Goal: Task Accomplishment & Management: Manage account settings

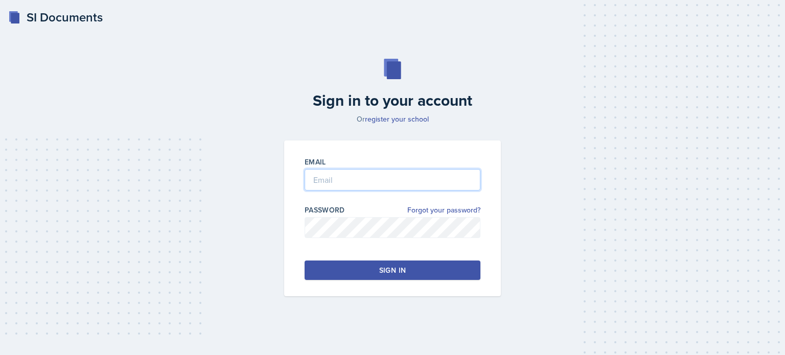
click at [326, 182] on input "email" at bounding box center [393, 179] width 176 height 21
type input "[EMAIL_ADDRESS][DOMAIN_NAME]"
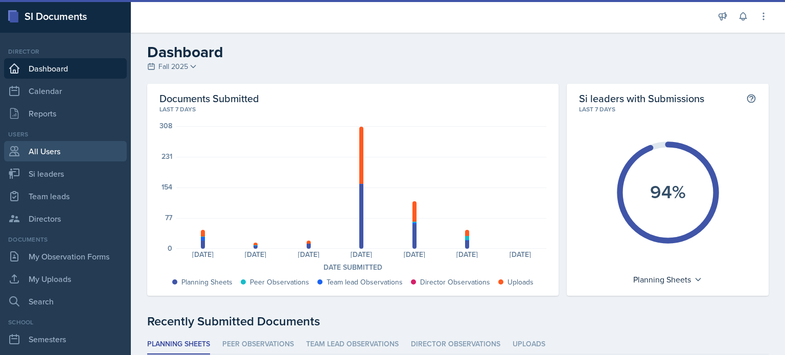
click at [44, 154] on link "All Users" at bounding box center [65, 151] width 123 height 20
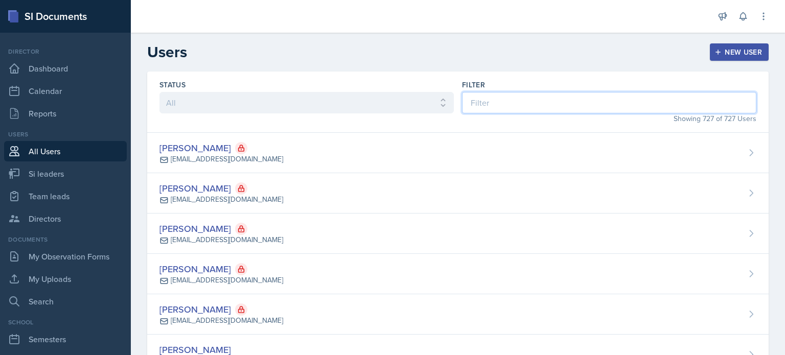
click at [561, 109] on input at bounding box center [609, 102] width 295 height 21
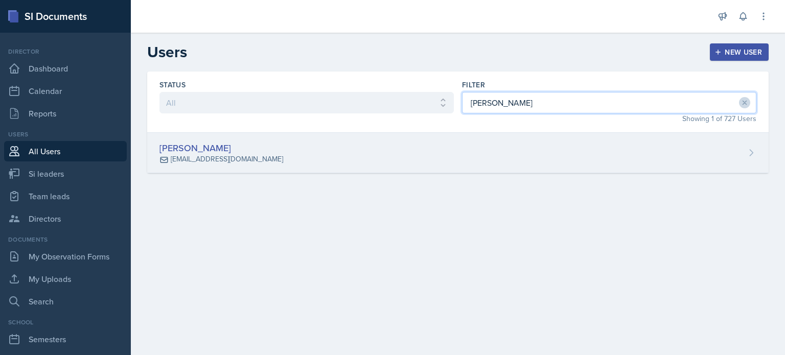
type input "[PERSON_NAME]"
click at [498, 151] on div "[PERSON_NAME] [EMAIL_ADDRESS][DOMAIN_NAME]" at bounding box center [458, 153] width 622 height 40
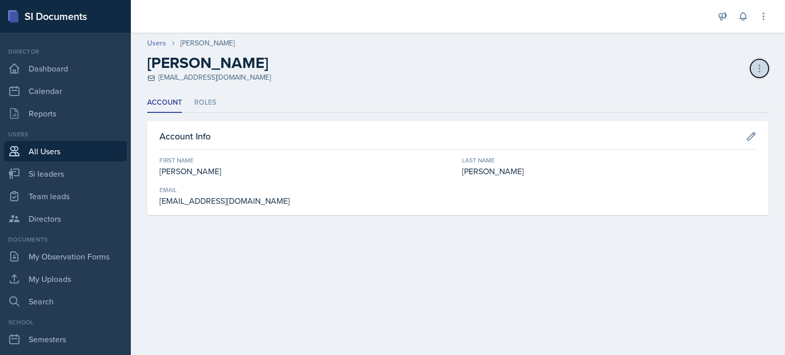
click at [753, 70] on button at bounding box center [760, 68] width 18 height 18
click at [714, 85] on div "Deactivate User" at bounding box center [716, 90] width 98 height 20
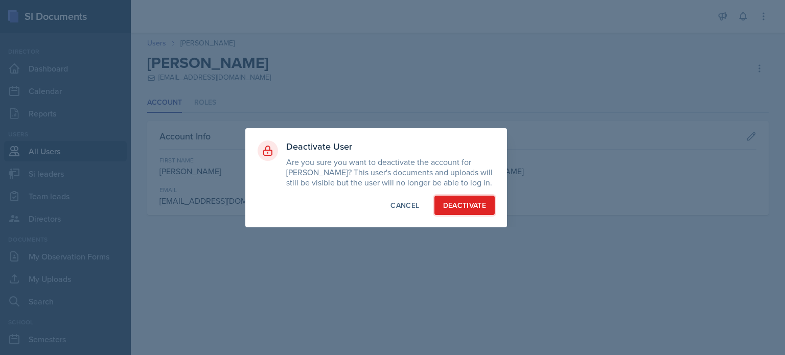
click at [458, 206] on div "Deactivate" at bounding box center [464, 205] width 43 height 10
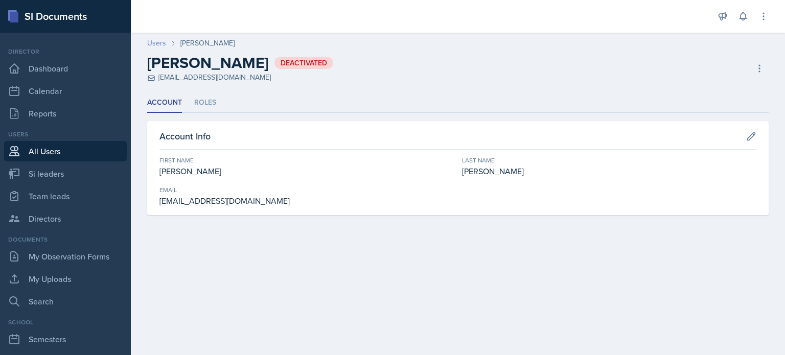
click at [151, 38] on link "Users" at bounding box center [156, 43] width 19 height 11
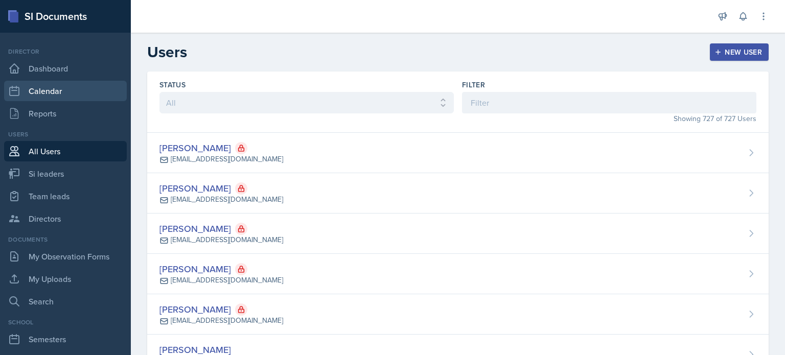
click at [62, 82] on link "Calendar" at bounding box center [65, 91] width 123 height 20
